Goal: Task Accomplishment & Management: Complete application form

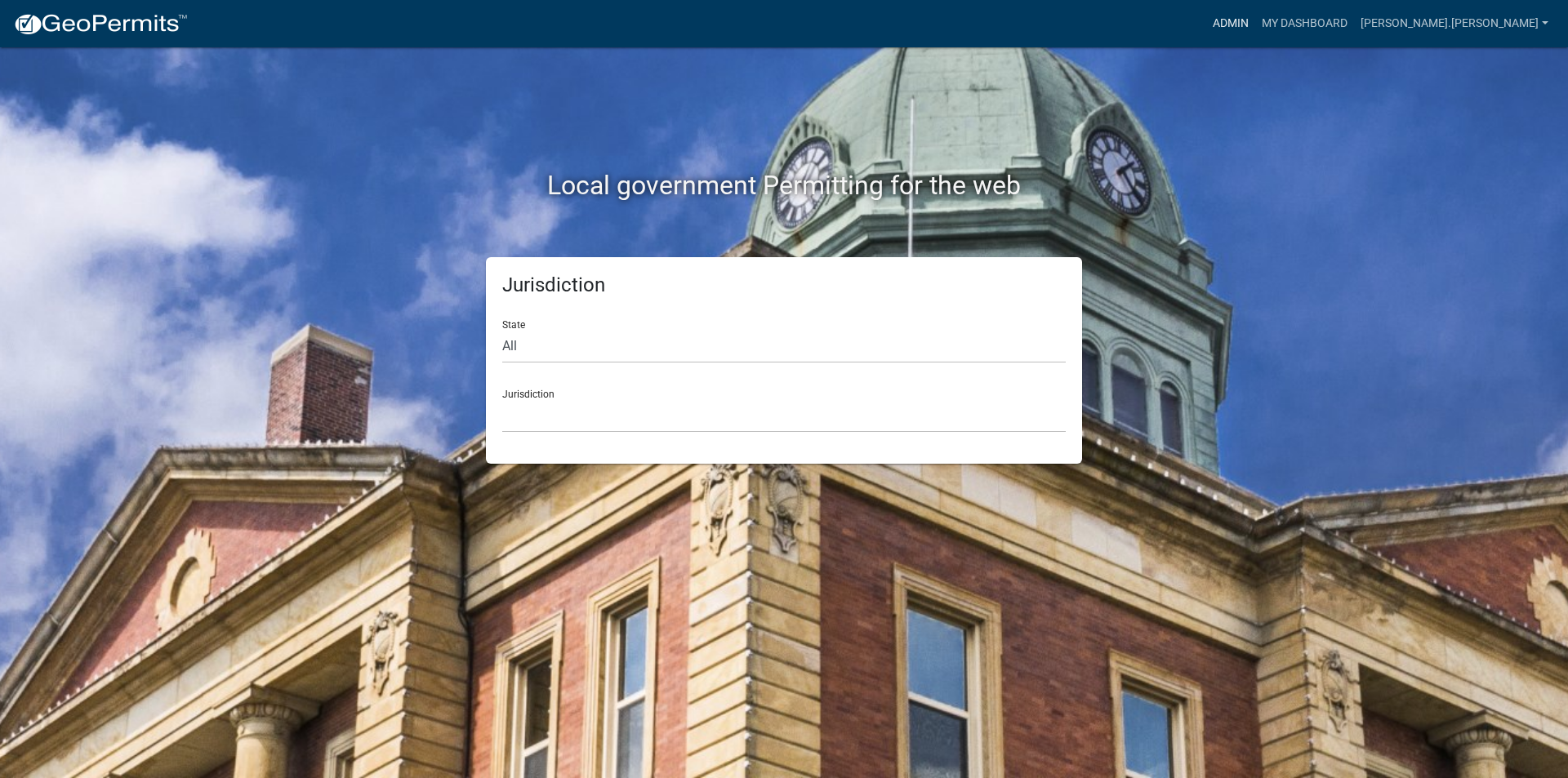
click at [1255, 20] on link "Admin" at bounding box center [1230, 24] width 49 height 31
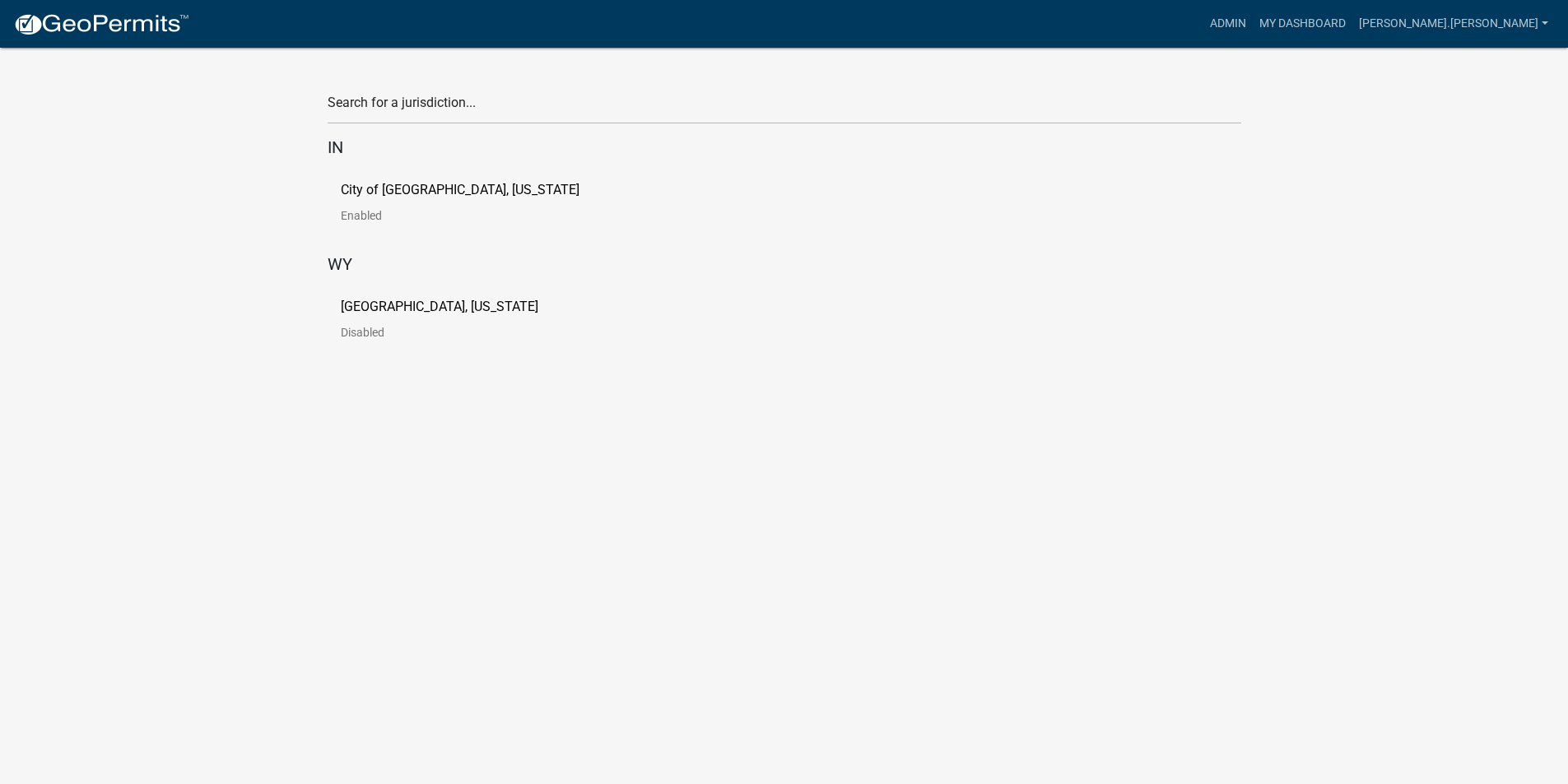
click at [358, 201] on link "City of [GEOGRAPHIC_DATA], [US_STATE] Enabled" at bounding box center [473, 210] width 265 height 51
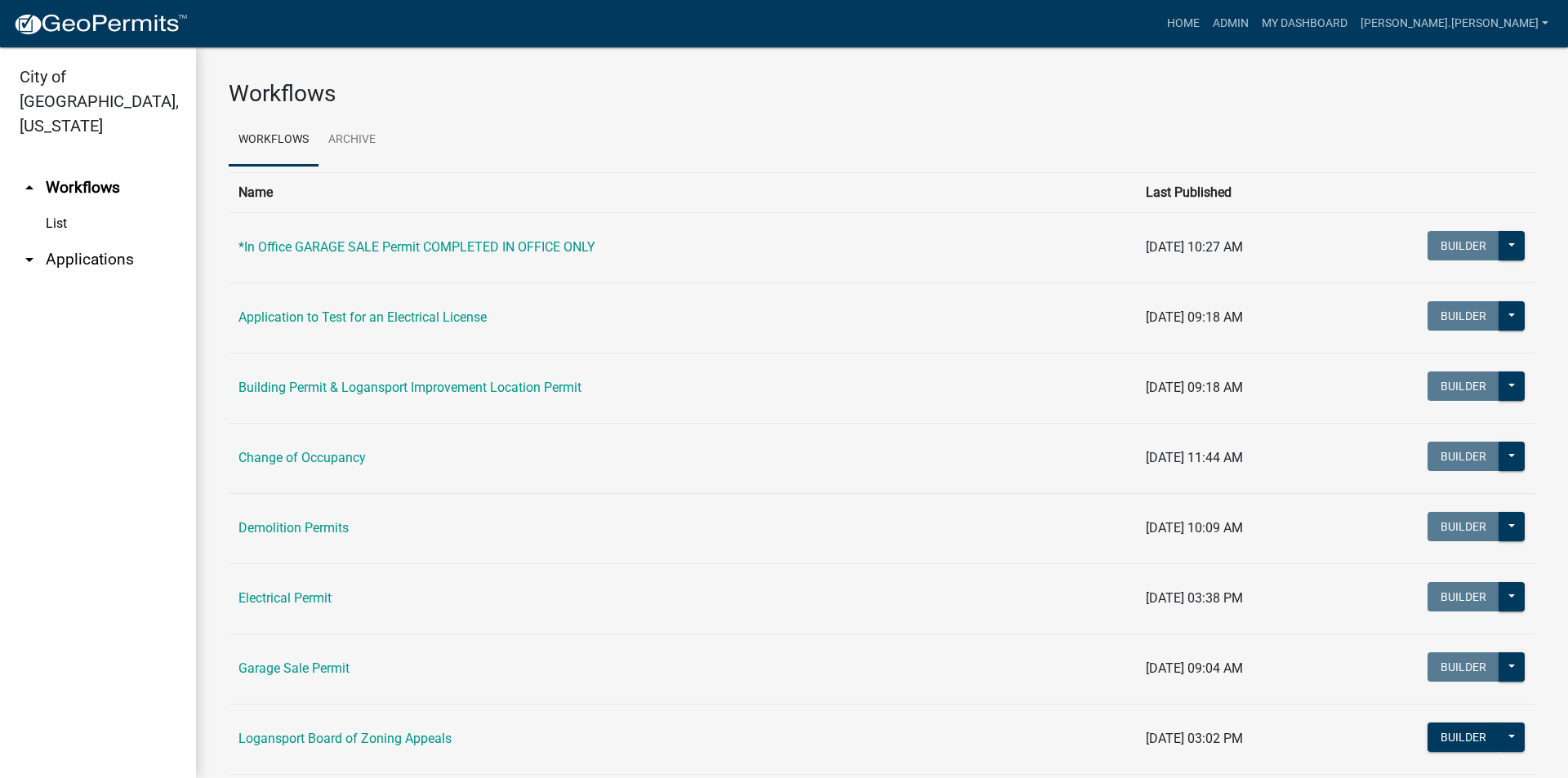
click at [46, 240] on link "arrow_drop_down Applications" at bounding box center [98, 260] width 196 height 40
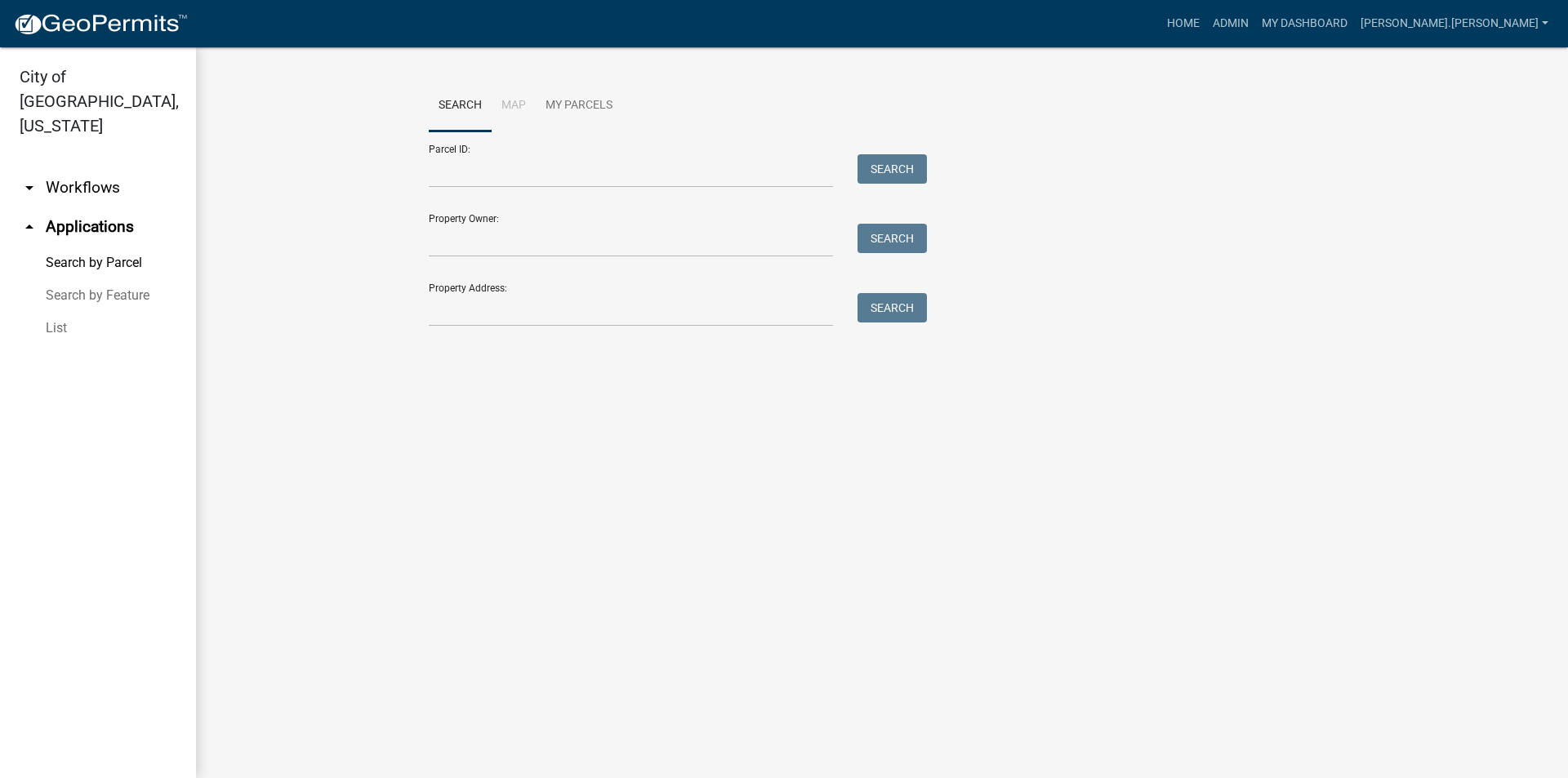
click at [62, 312] on link "List" at bounding box center [98, 328] width 196 height 33
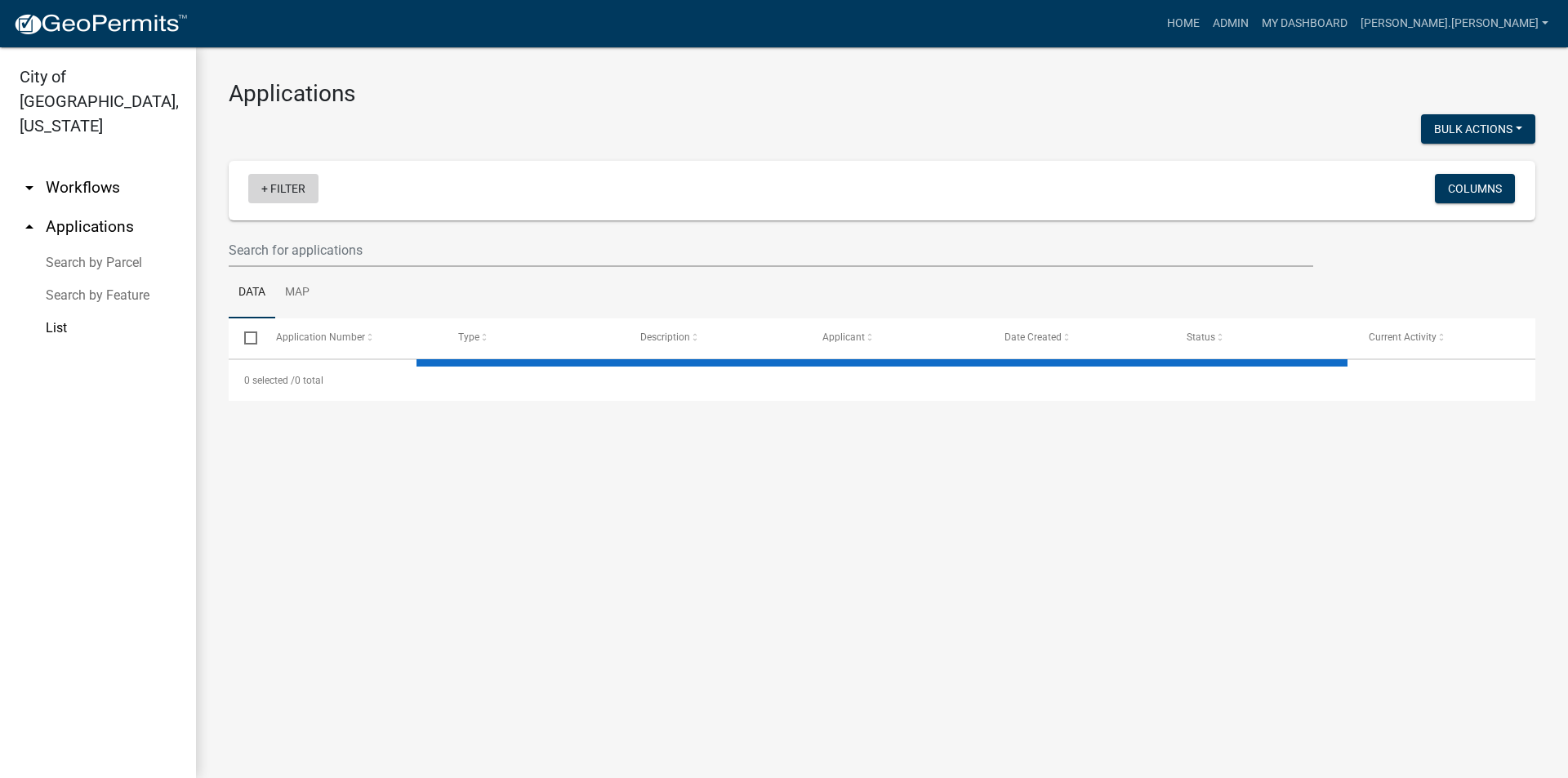
click at [298, 183] on link "+ Filter" at bounding box center [283, 188] width 71 height 29
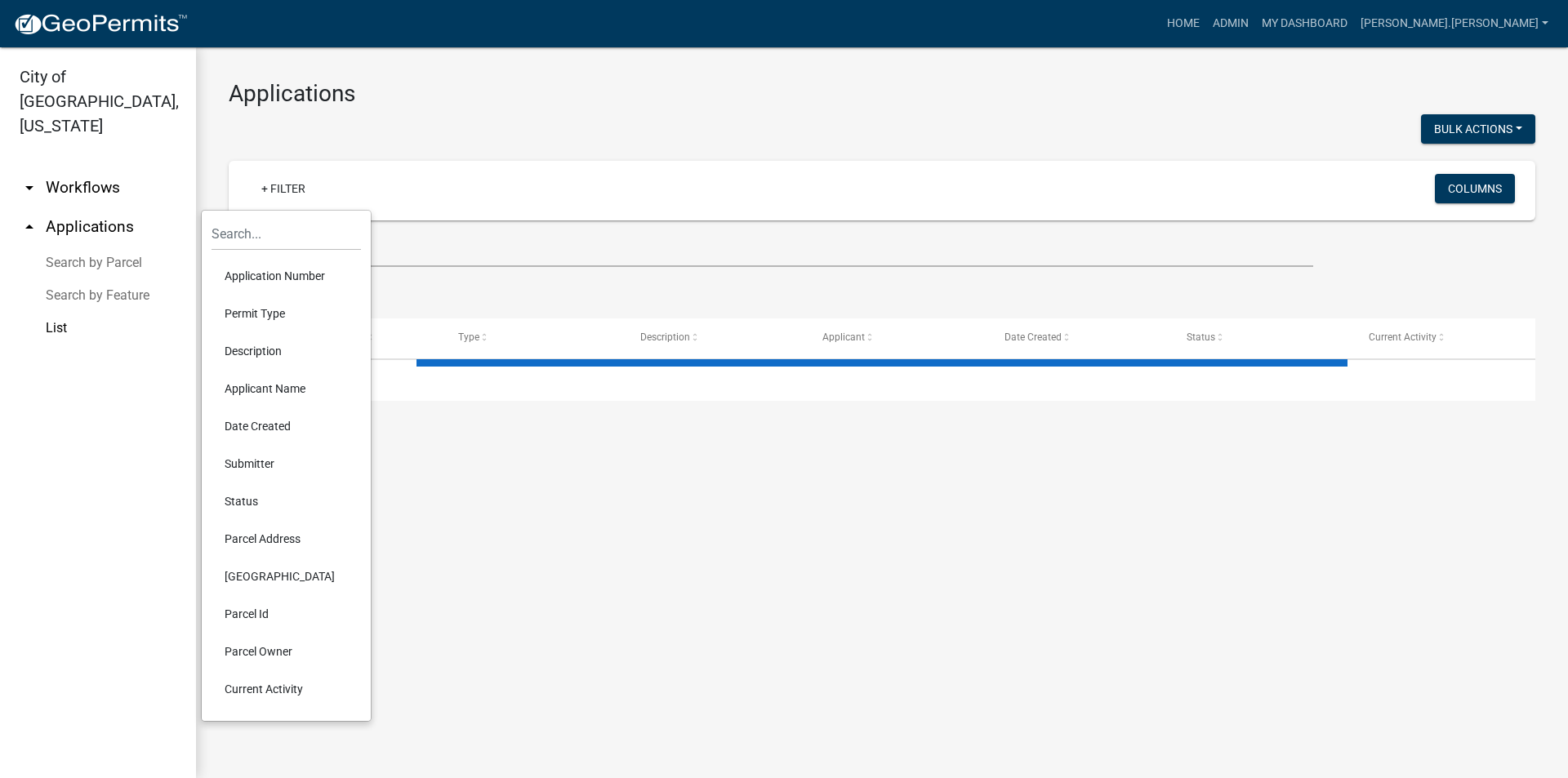
click at [262, 317] on li "Permit Type" at bounding box center [286, 313] width 150 height 38
select select "3: 100"
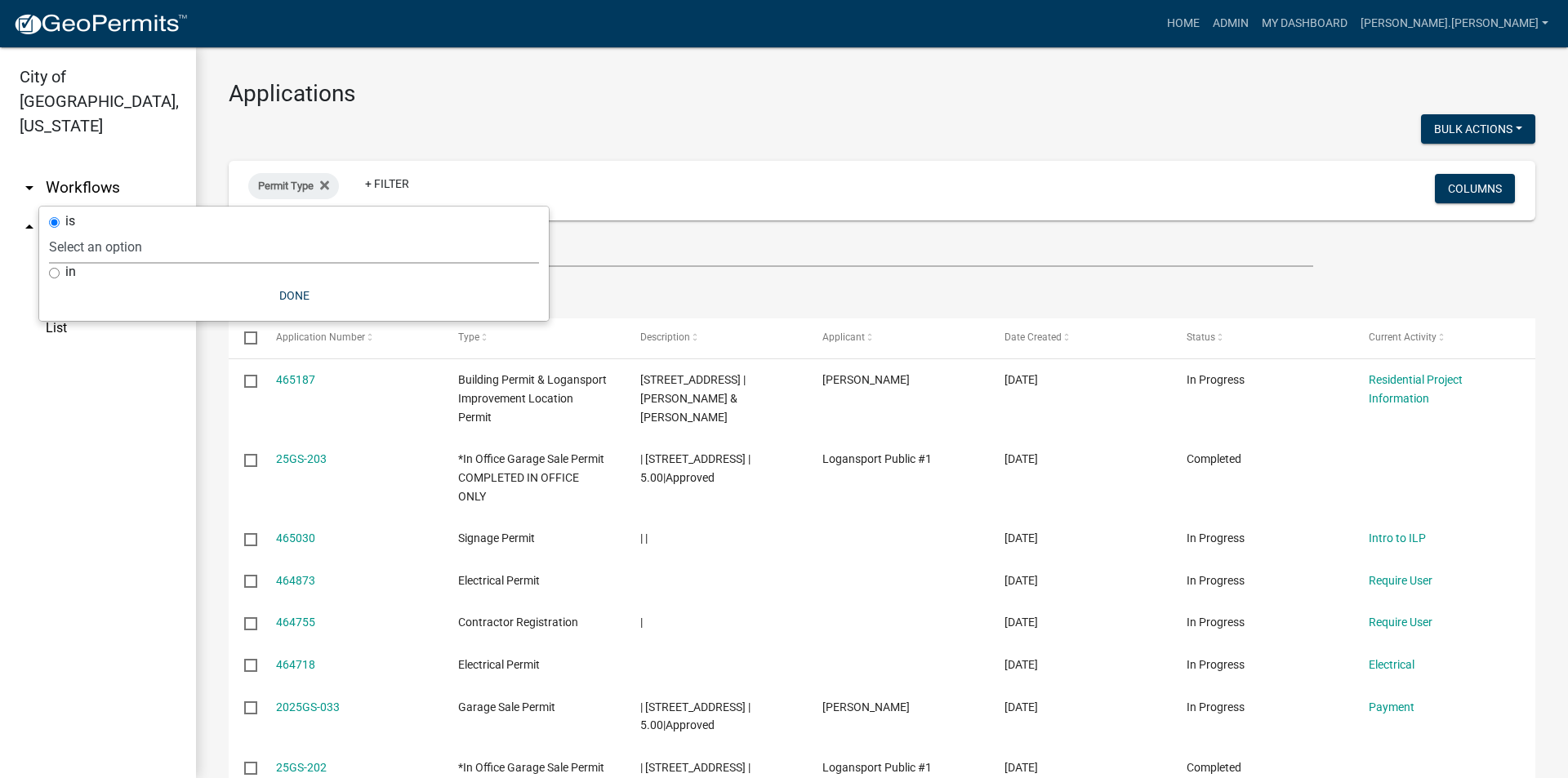
click at [313, 247] on select "Select an option *In Office GARAGE SALE Permit COMPLETED IN OFFICE ONLY Applica…" at bounding box center [293, 247] width 490 height 34
select select "9cc99fe7-a495-41e6-9243-9fb017379584"
click at [91, 230] on select "Select an option *In Office GARAGE SALE Permit COMPLETED IN OFFICE ONLY Applica…" at bounding box center [293, 247] width 490 height 34
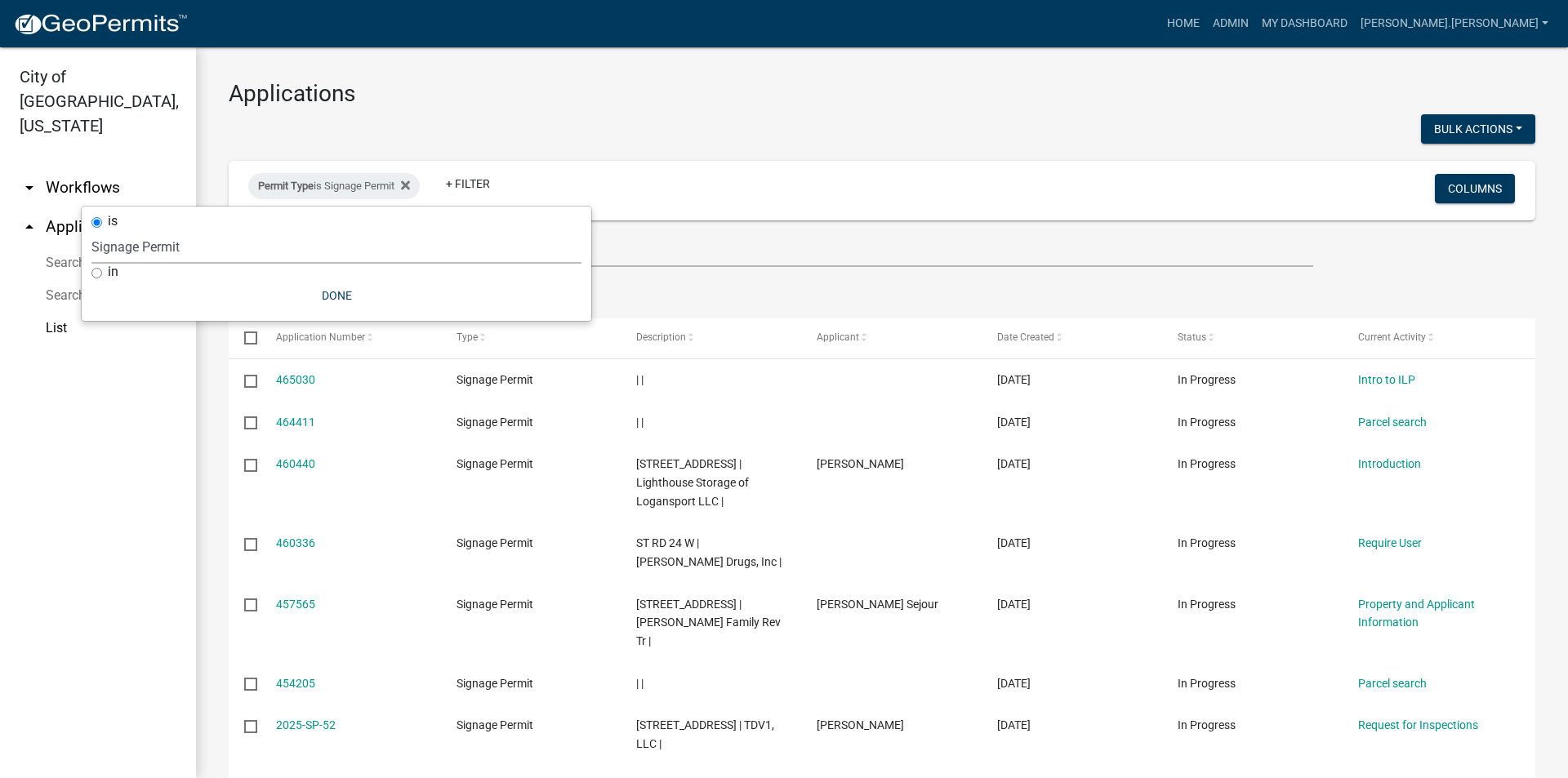
click at [677, 96] on h3 "Applications" at bounding box center [881, 94] width 1307 height 28
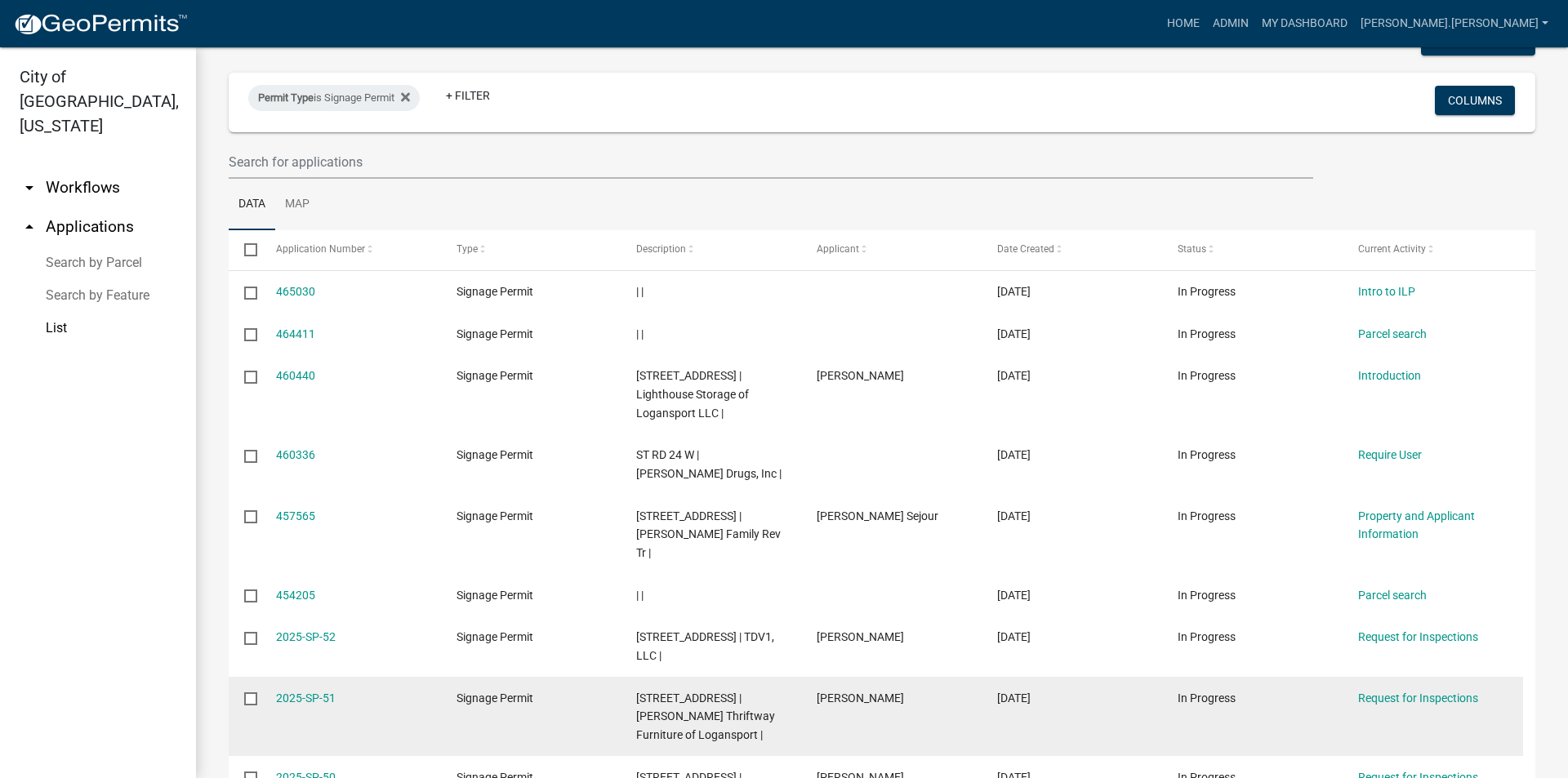
scroll to position [164, 0]
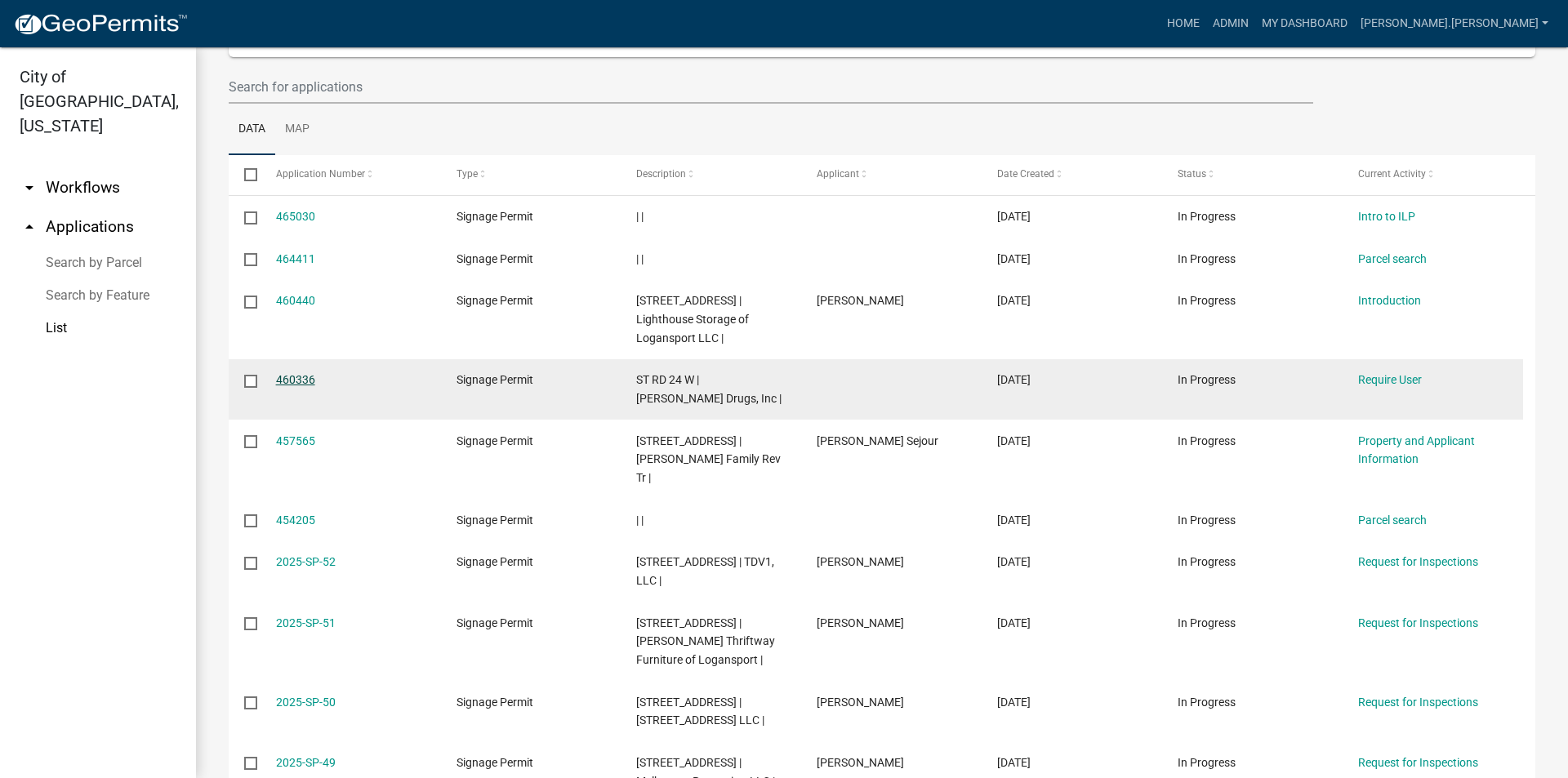
click at [292, 377] on link "460336" at bounding box center [295, 380] width 40 height 13
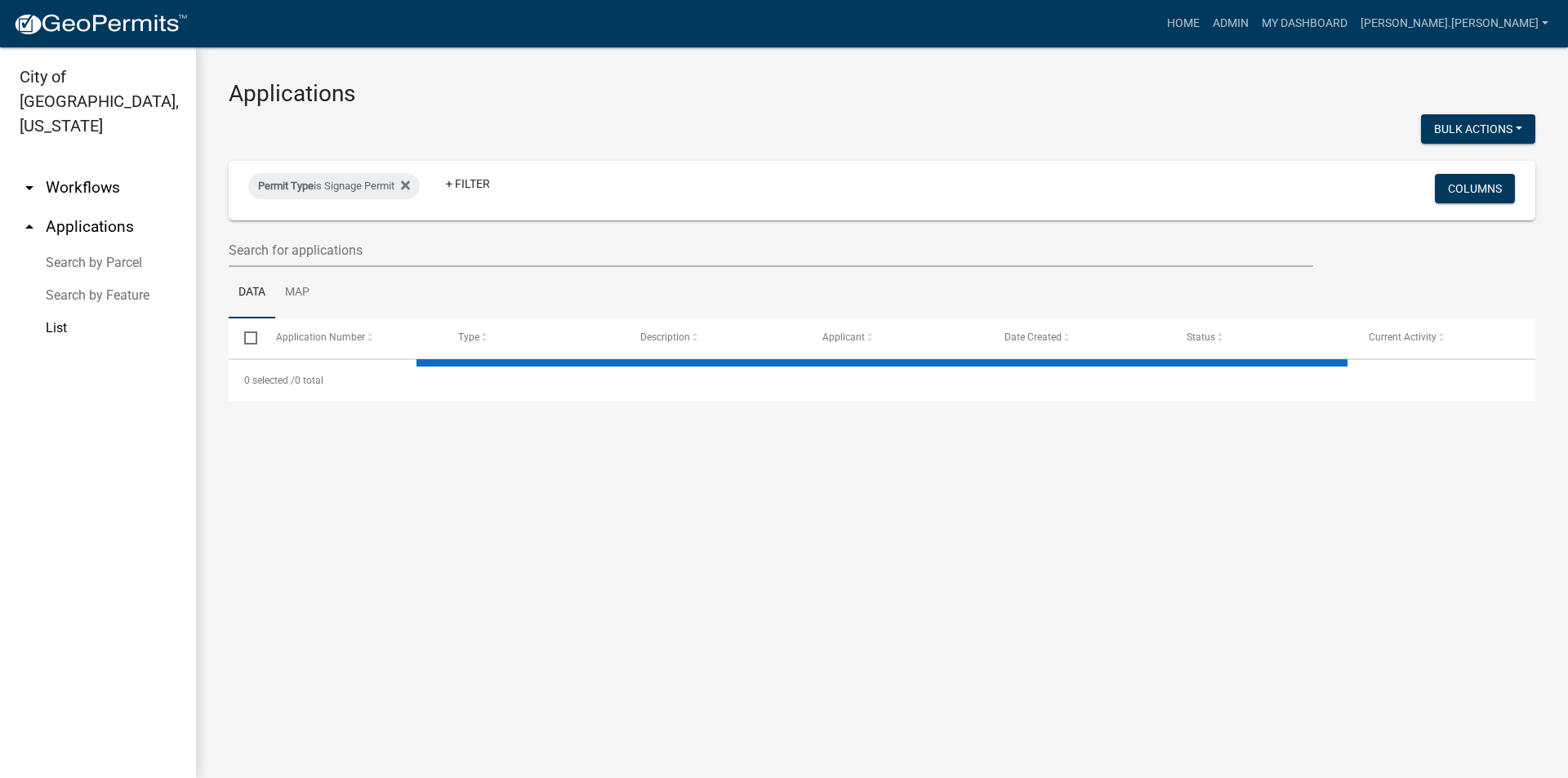
select select "3: 100"
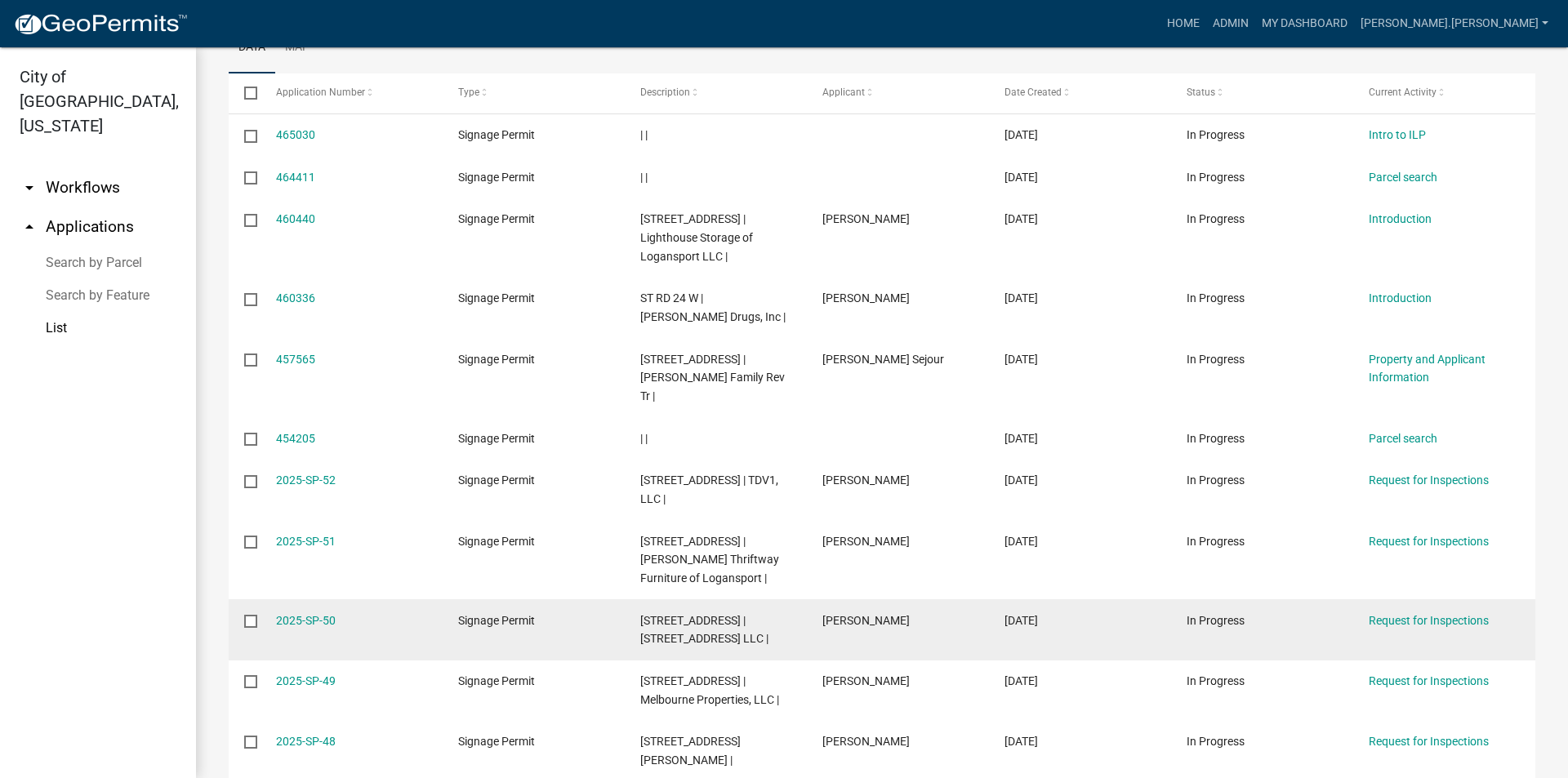
scroll to position [326, 0]
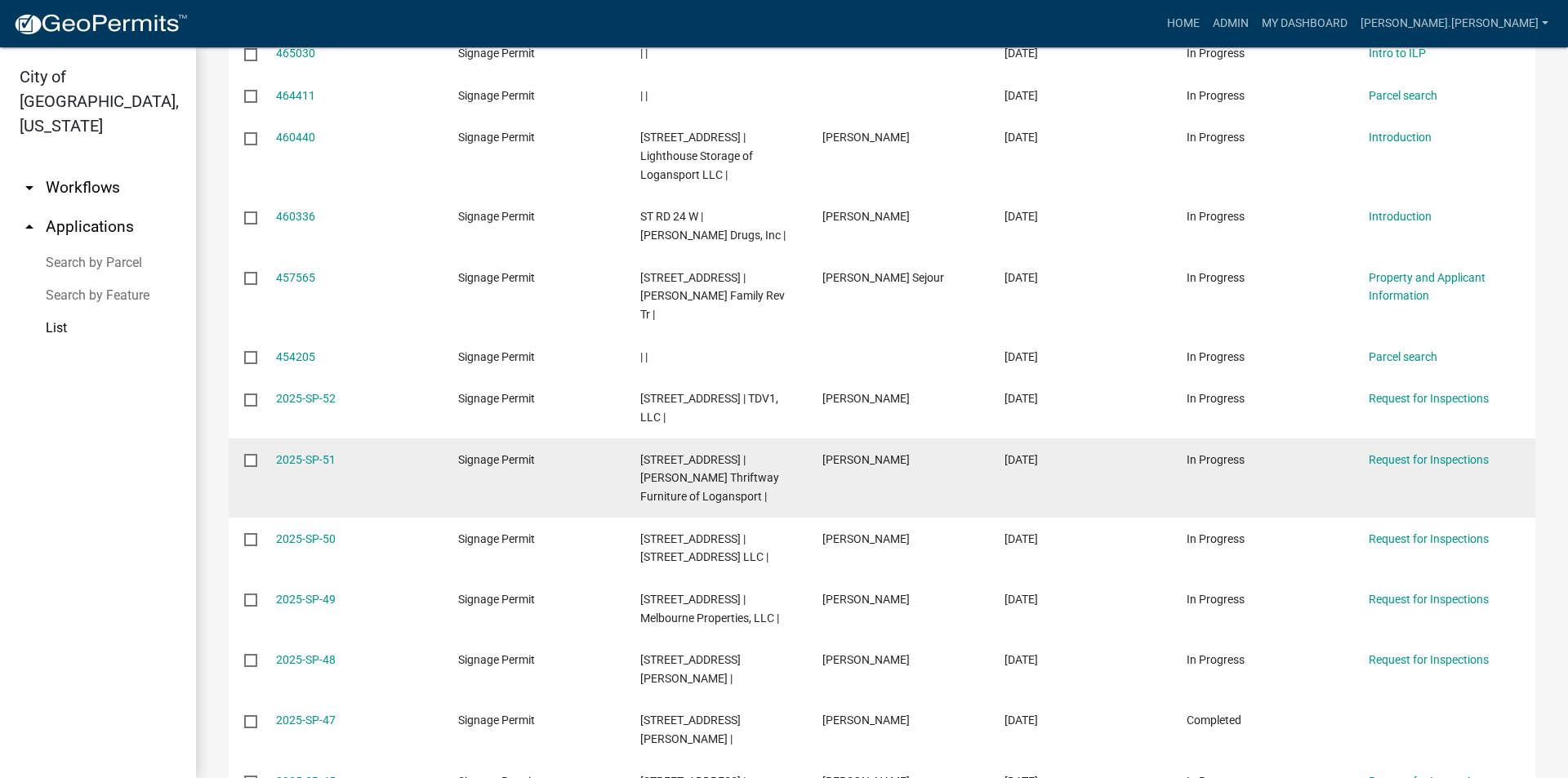
click at [300, 438] on datatable-body-cell "2025-SP-51" at bounding box center [351, 478] width 182 height 79
click at [307, 453] on link "2025-SP-51" at bounding box center [305, 460] width 59 height 13
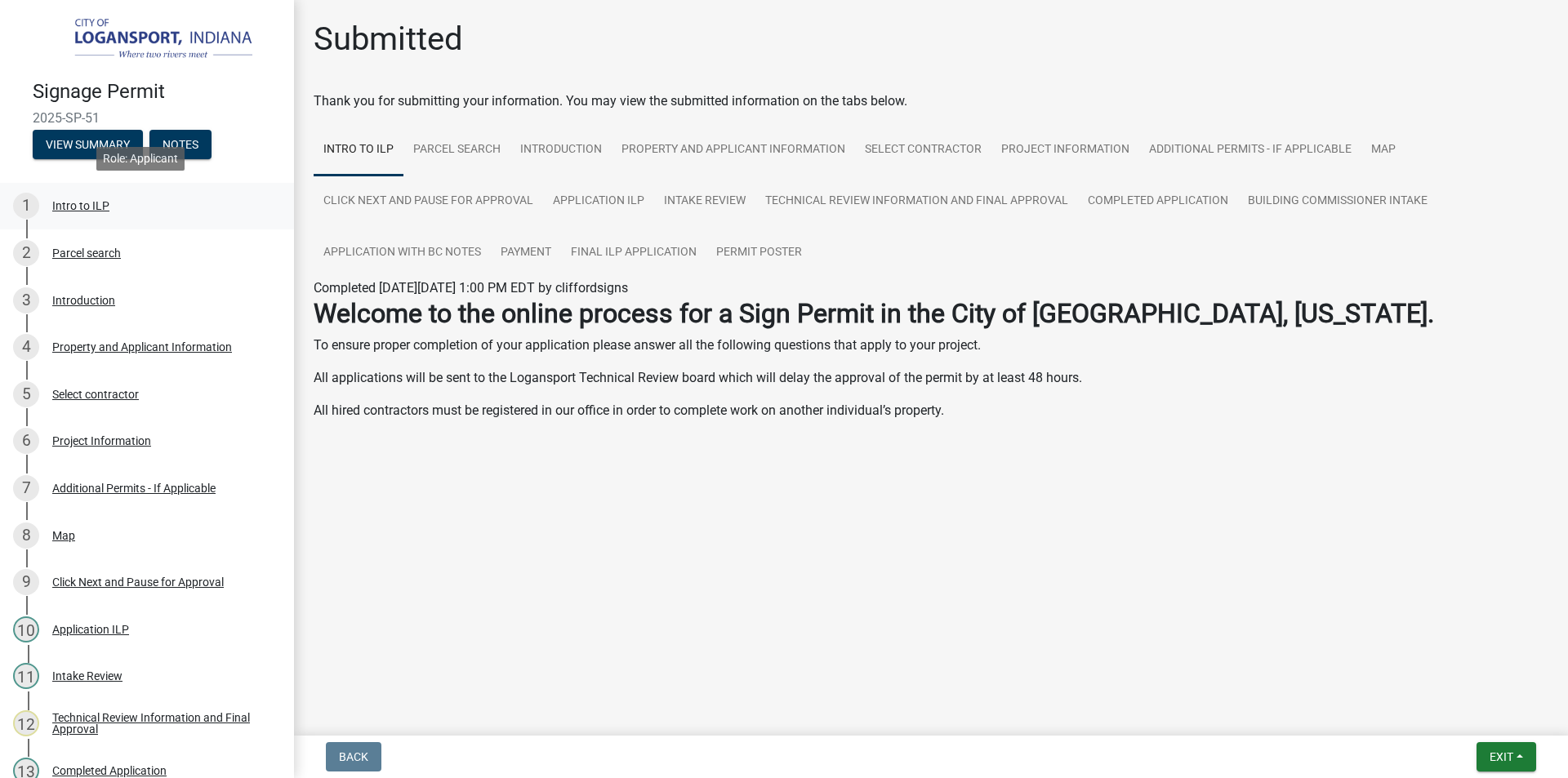
click at [74, 205] on div "Intro to ILP" at bounding box center [81, 206] width 57 height 11
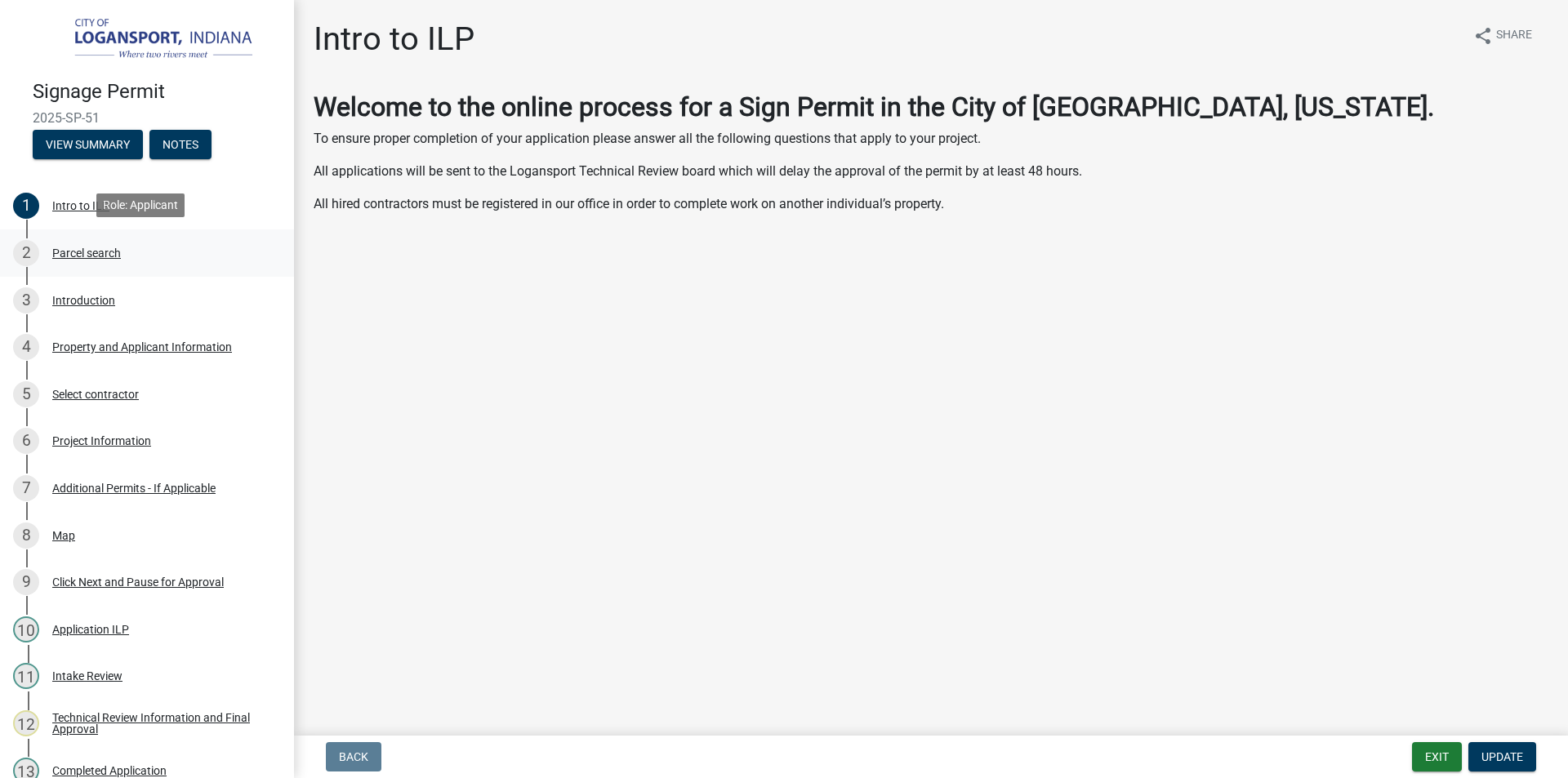
click at [80, 252] on div "Parcel search" at bounding box center [87, 253] width 69 height 11
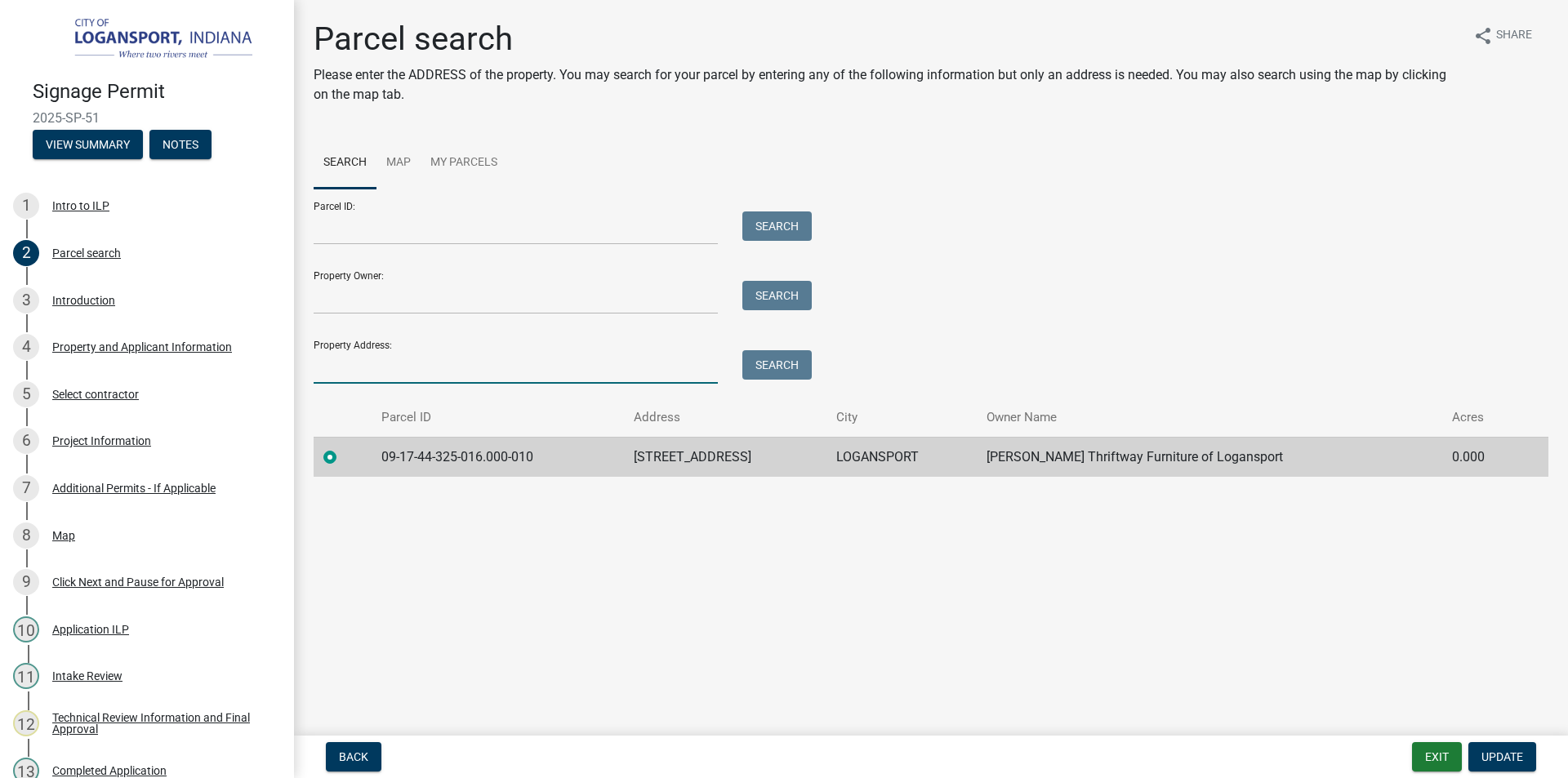
click at [344, 365] on input "Property Address:" at bounding box center [515, 367] width 404 height 34
click at [73, 302] on div "Introduction" at bounding box center [84, 300] width 63 height 11
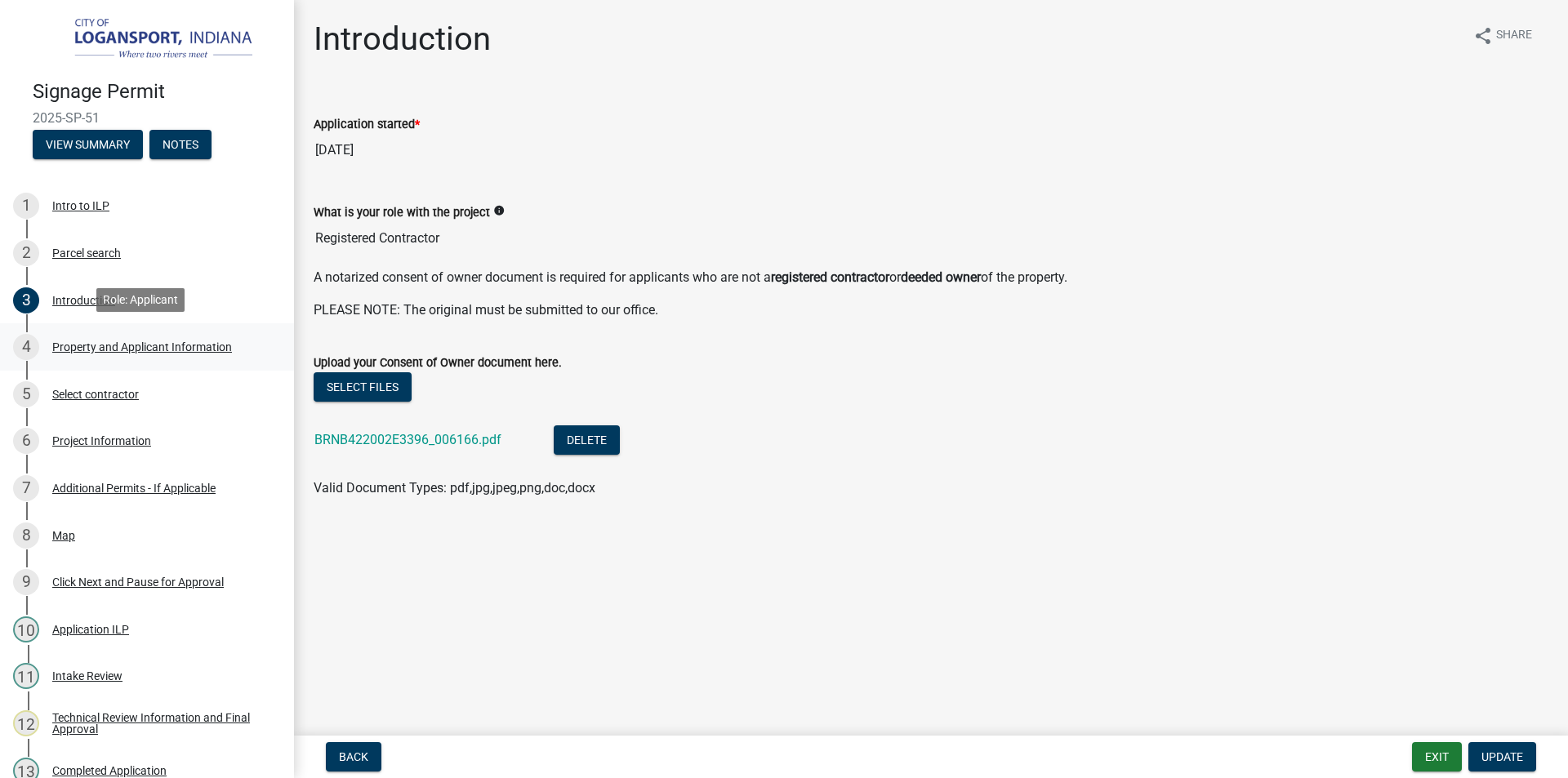
click at [113, 341] on div "Property and Applicant Information" at bounding box center [142, 347] width 180 height 11
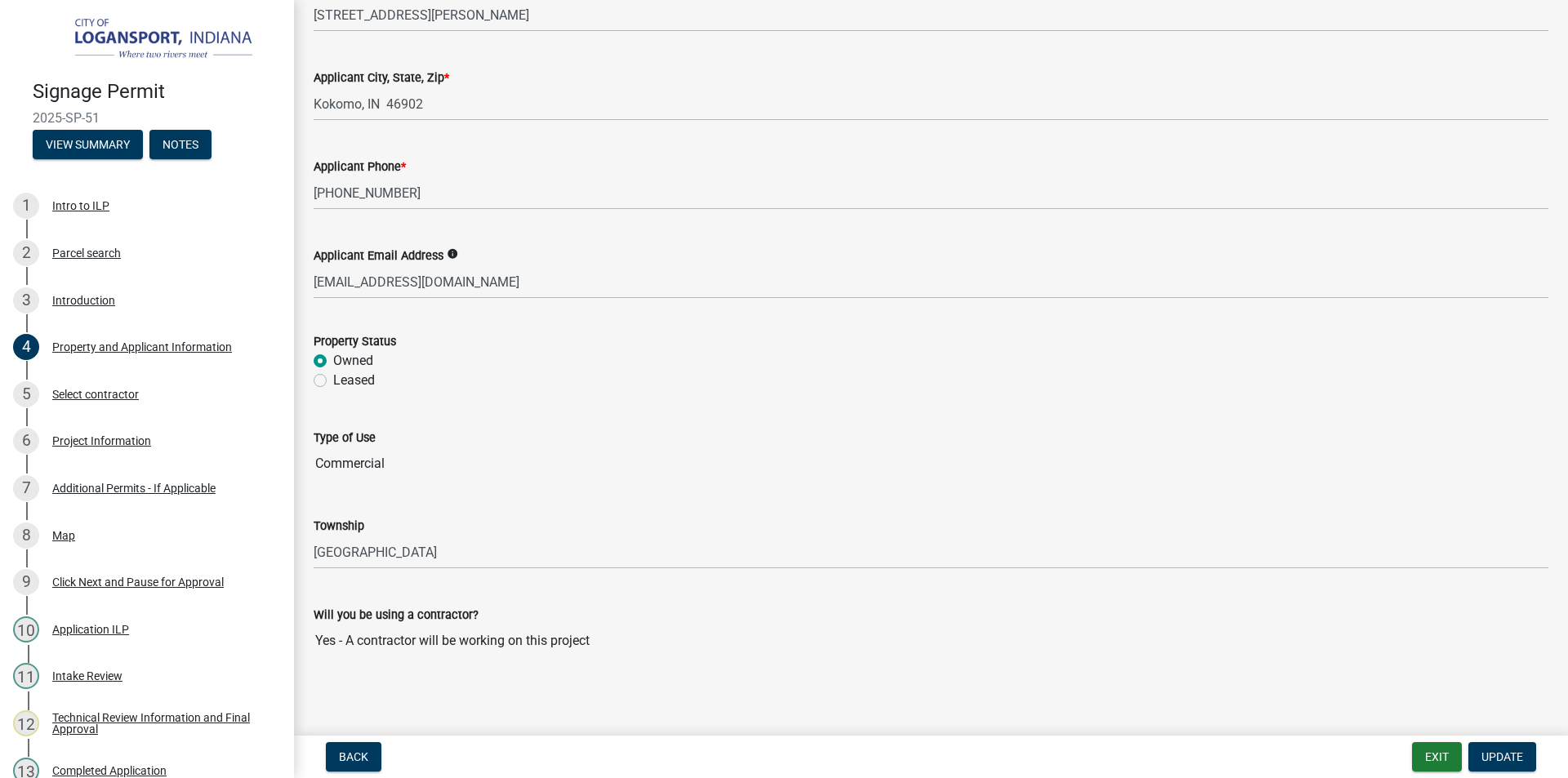
scroll to position [266, 0]
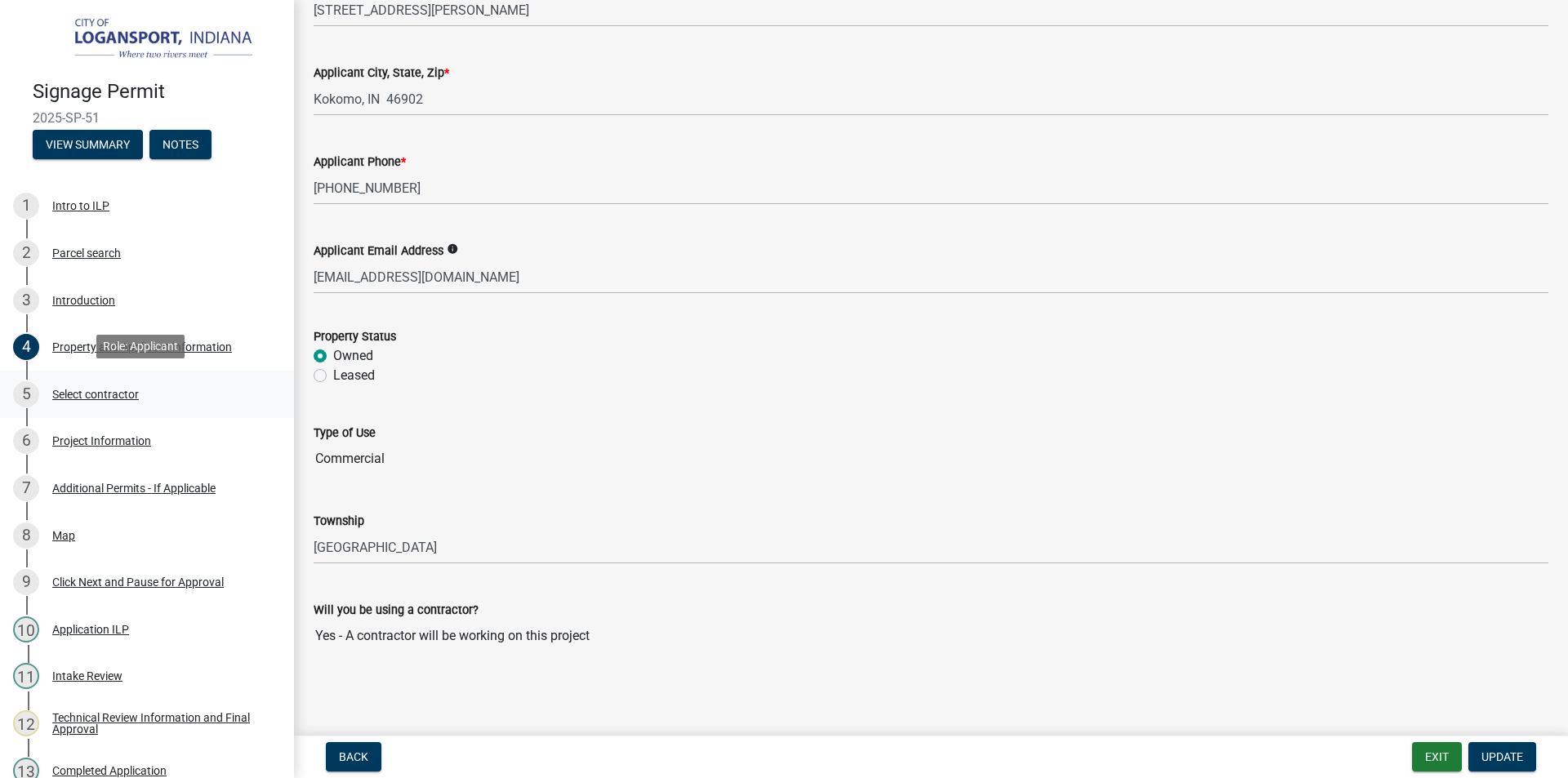
click at [108, 390] on div "Select contractor" at bounding box center [96, 394] width 87 height 11
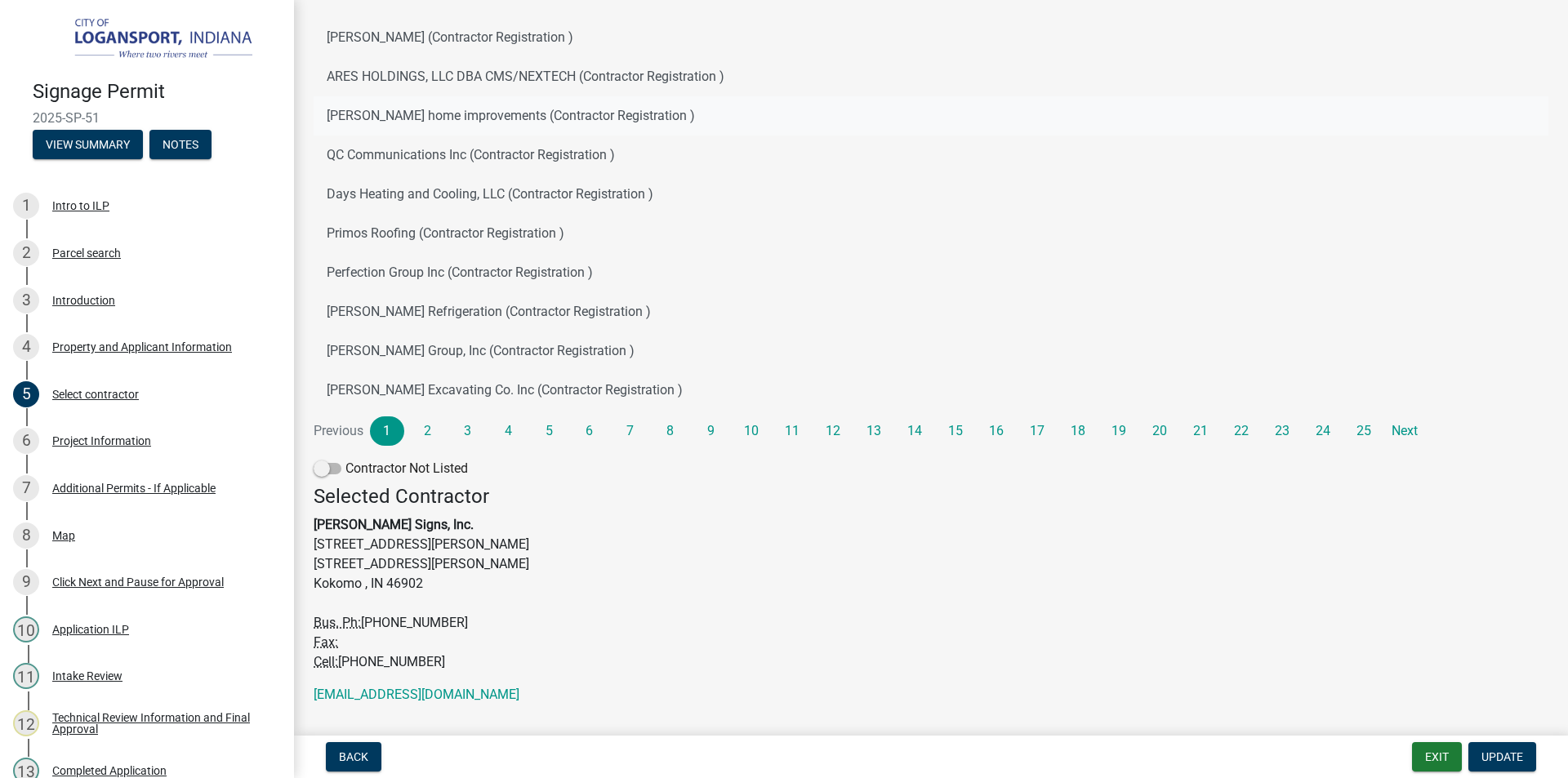
scroll to position [164, 0]
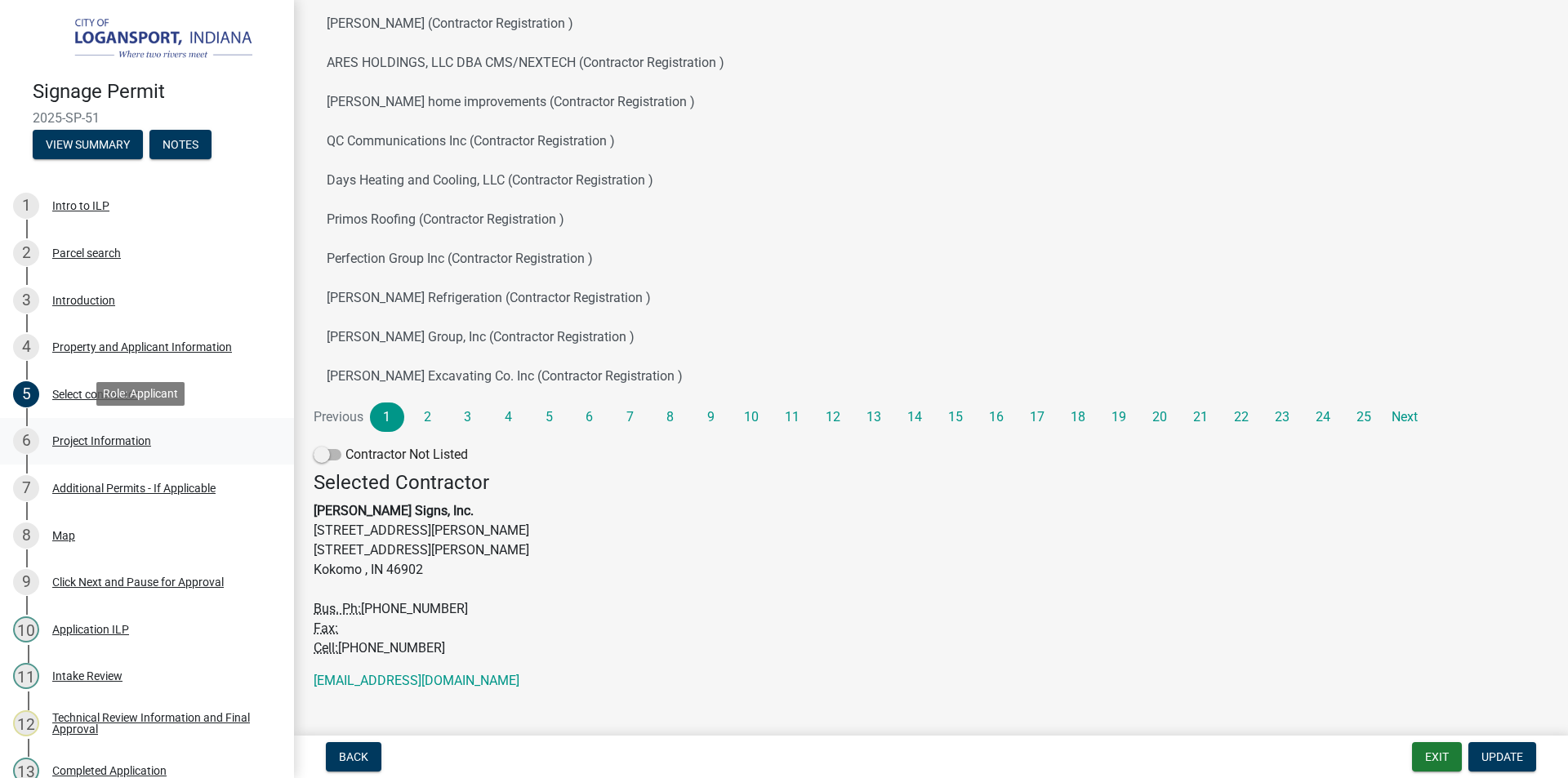
click at [85, 441] on div "Project Information" at bounding box center [102, 441] width 99 height 11
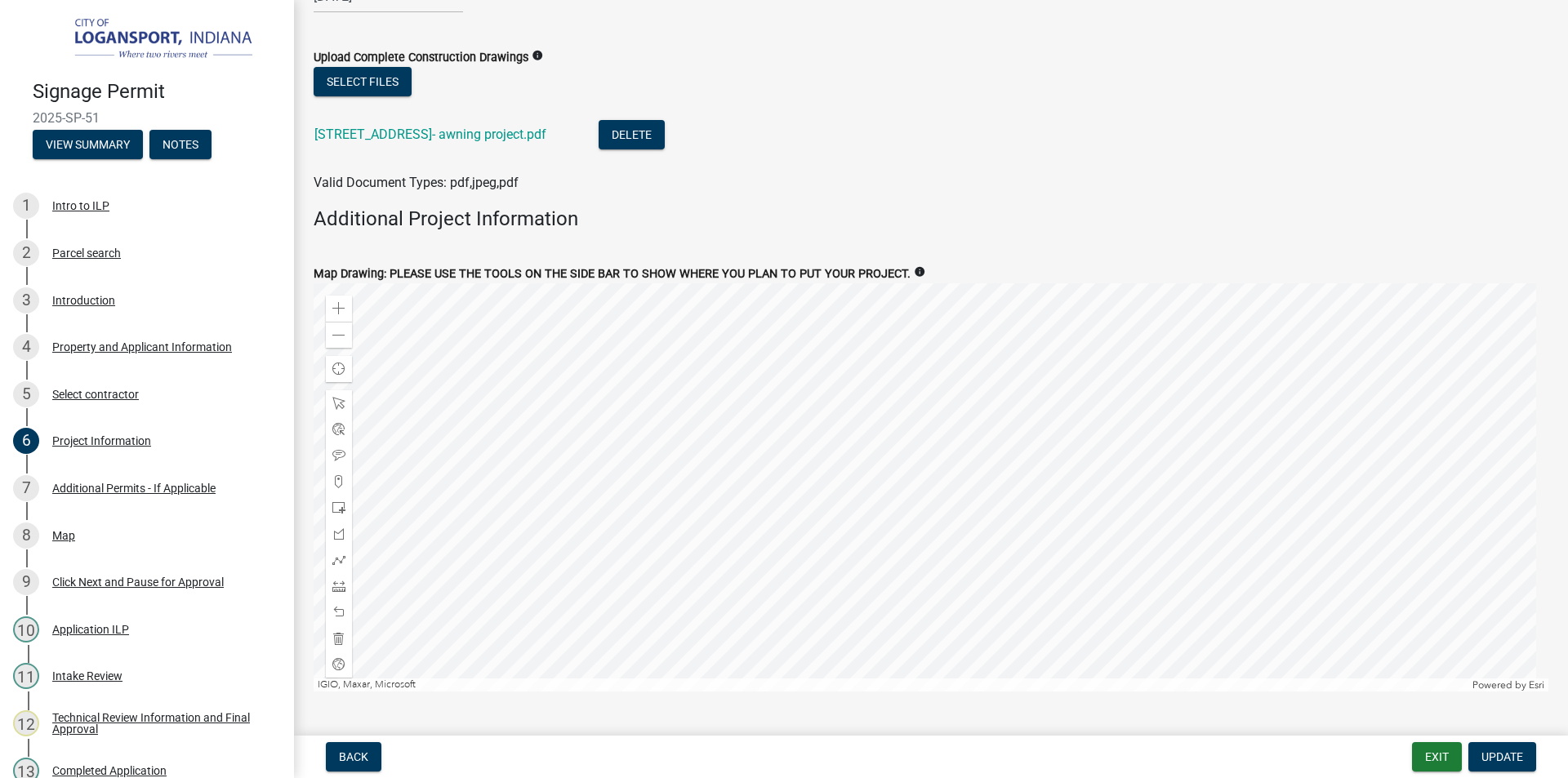
scroll to position [2030, 0]
